Goal: Task Accomplishment & Management: Use online tool/utility

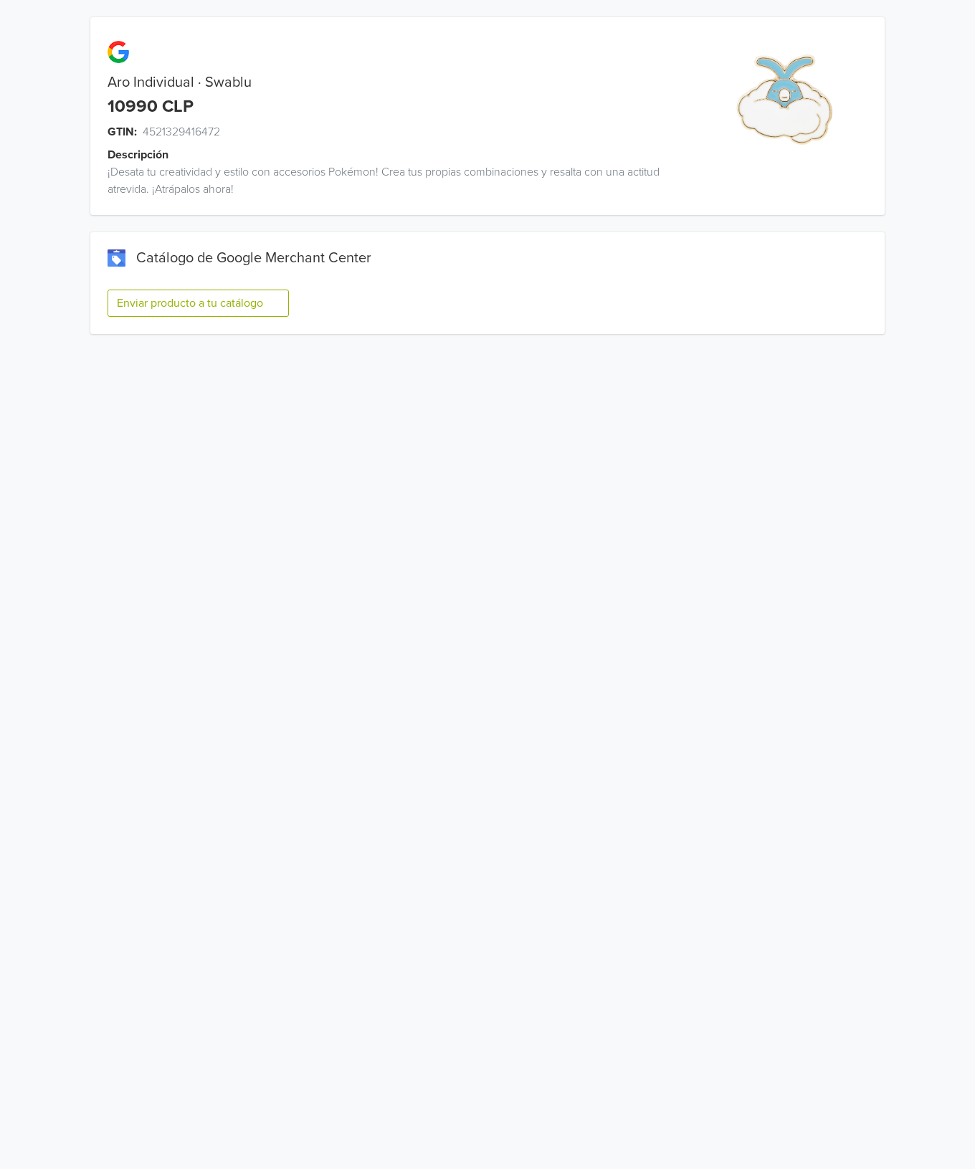
click at [274, 298] on button "Enviar producto a tu catálogo" at bounding box center [198, 303] width 181 height 27
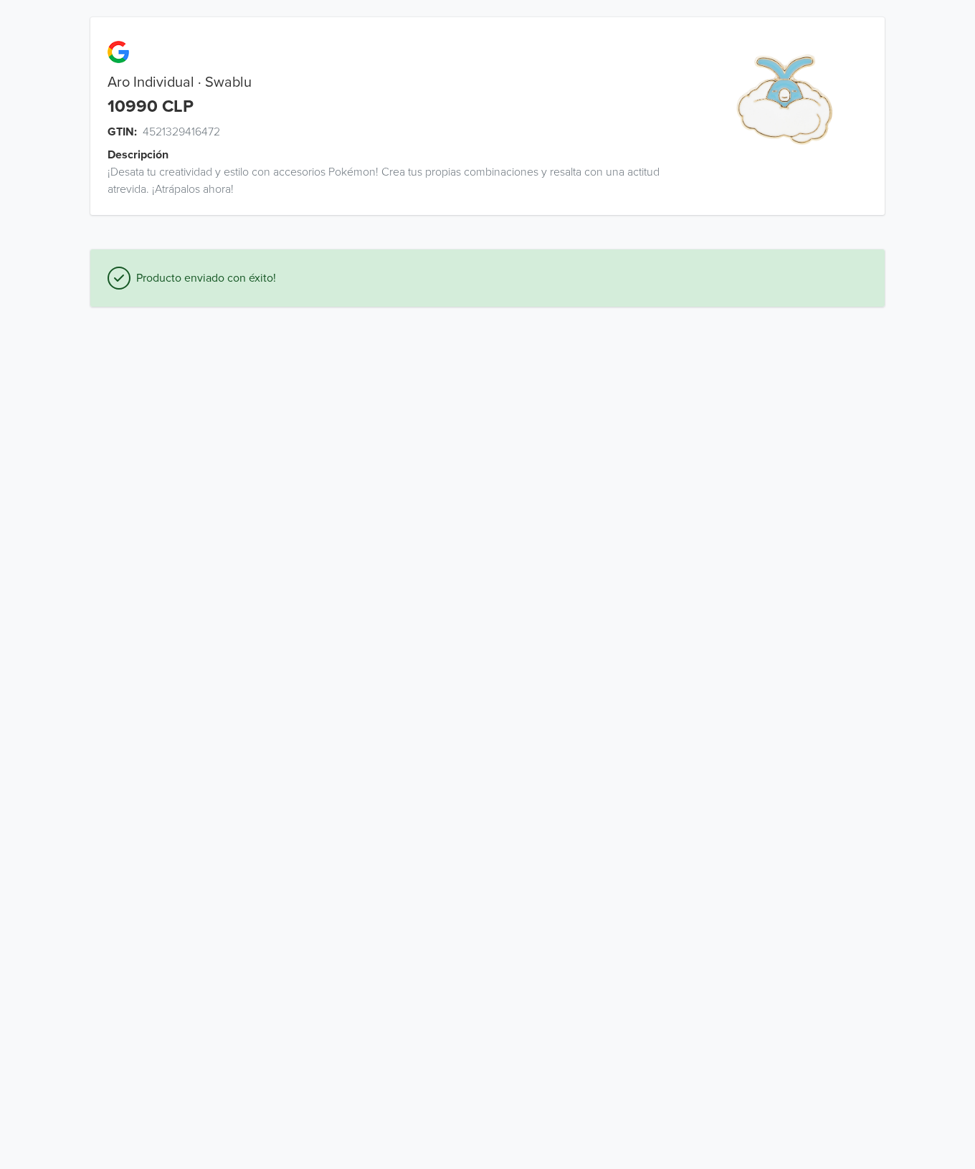
click at [470, 324] on html "Aro Individual · Swablu 10990 CLP GTIN: 4521329416472 Descripción ¡Desata tu cr…" at bounding box center [487, 162] width 975 height 324
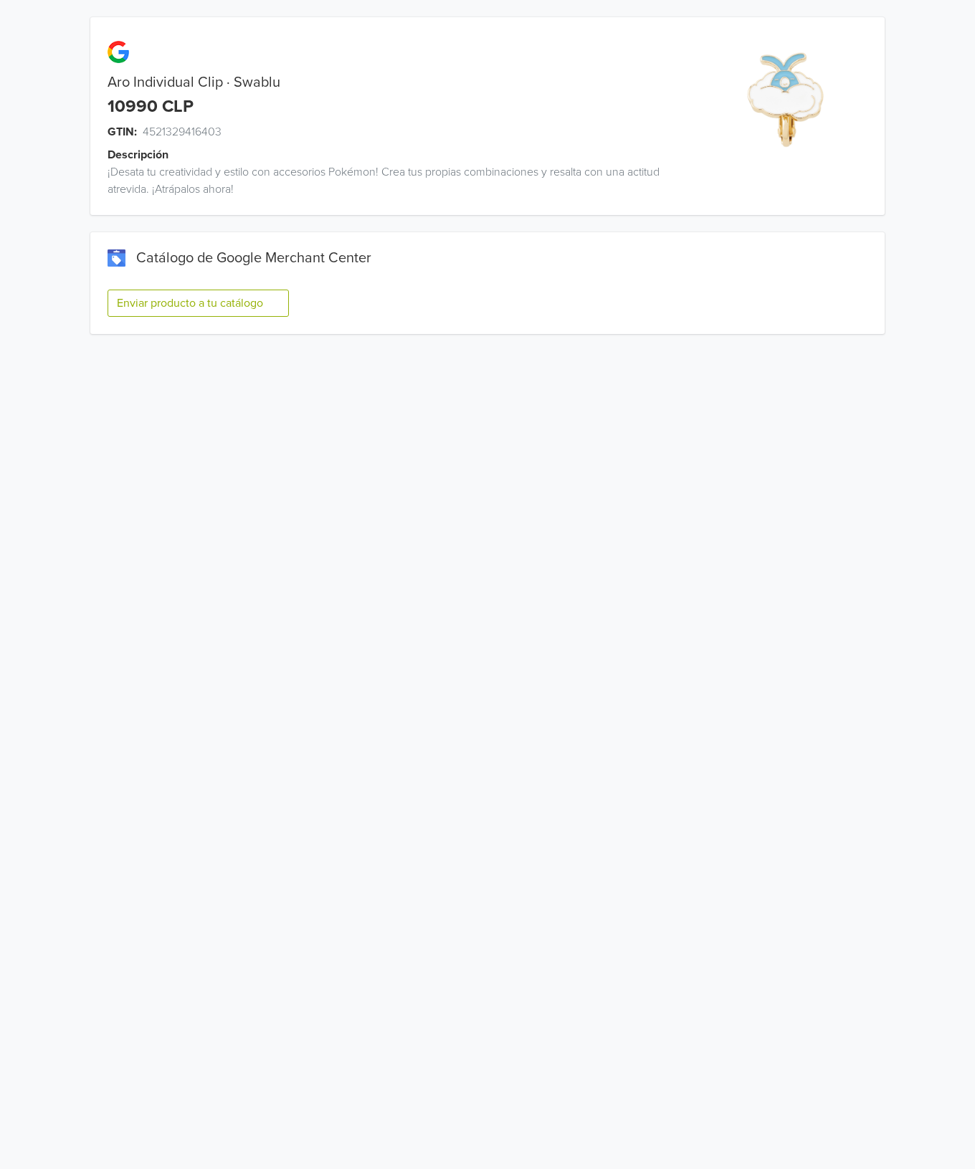
click at [267, 305] on button "Enviar producto a tu catálogo" at bounding box center [198, 303] width 181 height 27
click at [272, 305] on button "Enviar producto a tu catálogo" at bounding box center [198, 303] width 181 height 27
click at [249, 304] on button "Enviar producto a tu catálogo" at bounding box center [198, 303] width 181 height 27
click at [280, 296] on button "Enviar producto a tu catálogo" at bounding box center [198, 303] width 181 height 27
